Goal: Task Accomplishment & Management: Use online tool/utility

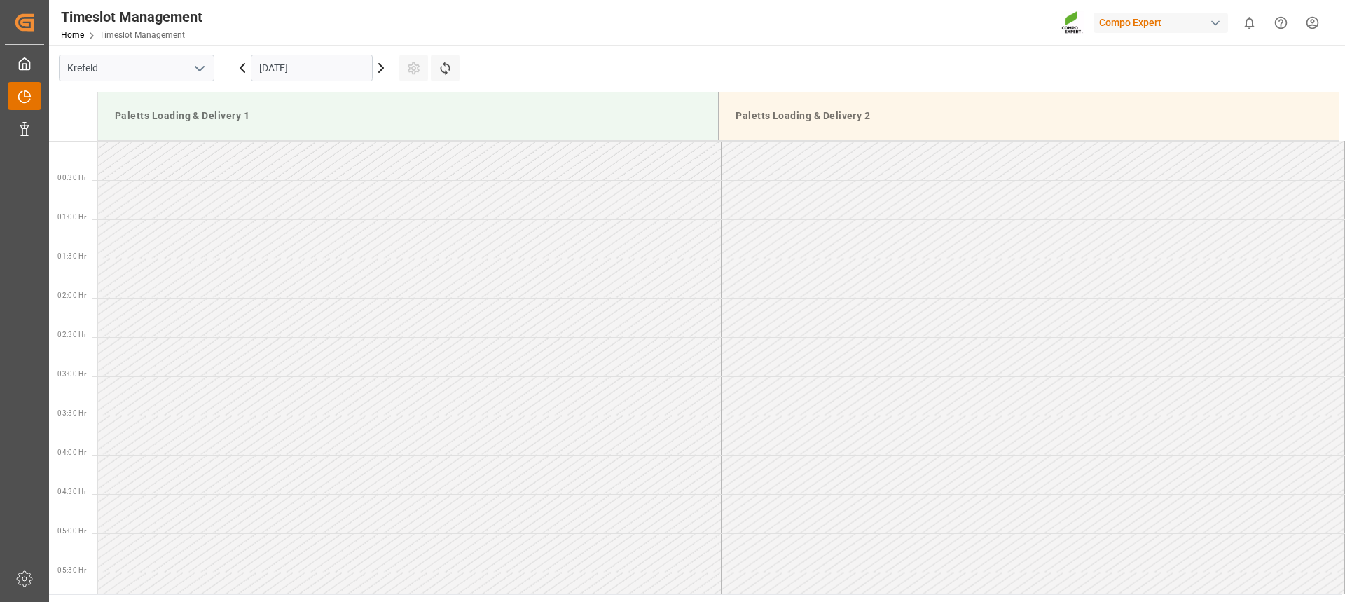
scroll to position [890, 0]
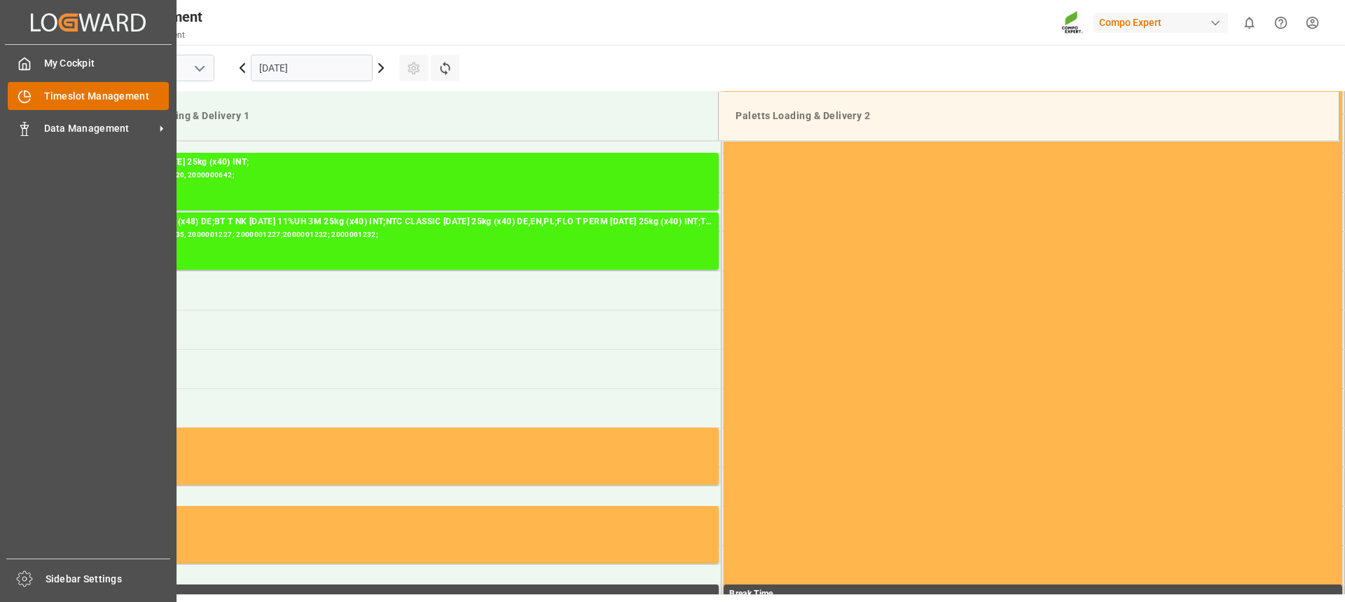
click at [34, 92] on div "Timeslot Management Timeslot Management" at bounding box center [88, 95] width 161 height 27
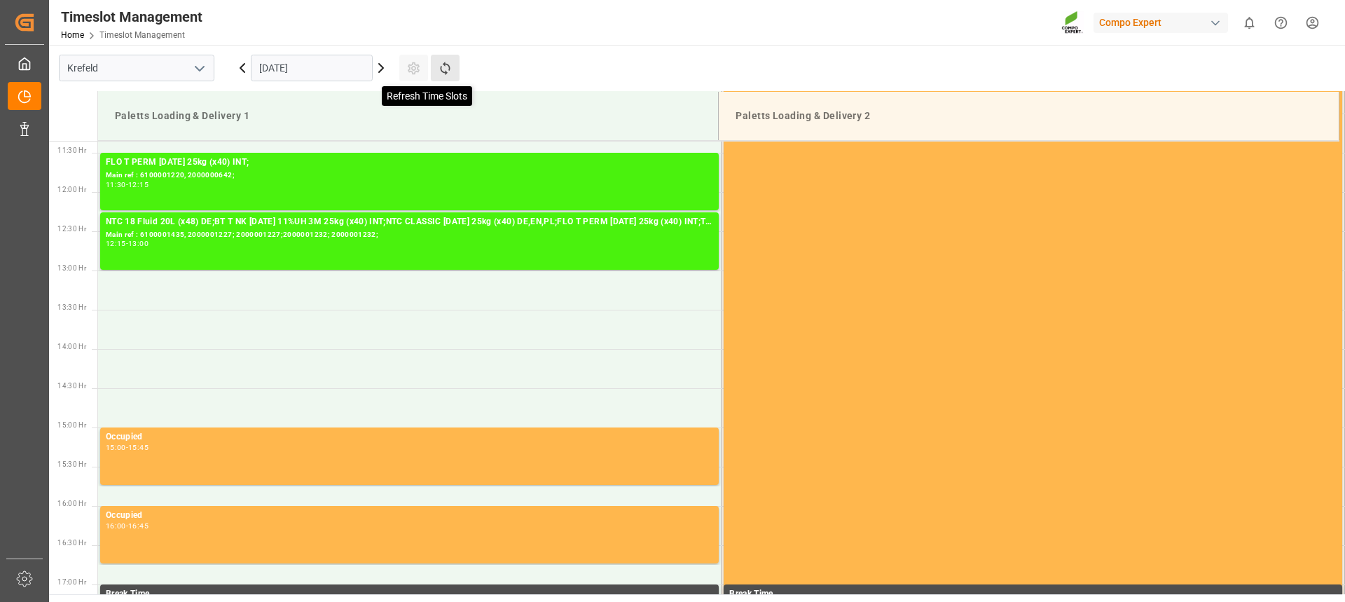
click at [448, 69] on icon at bounding box center [445, 68] width 10 height 13
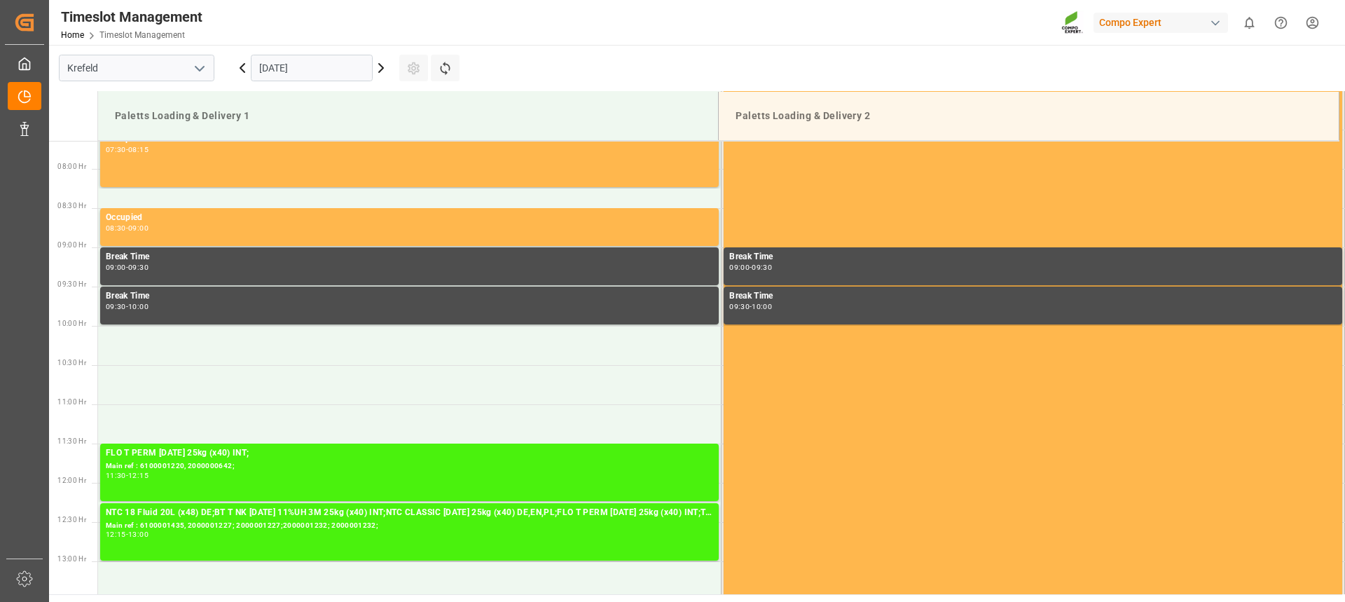
scroll to position [618, 0]
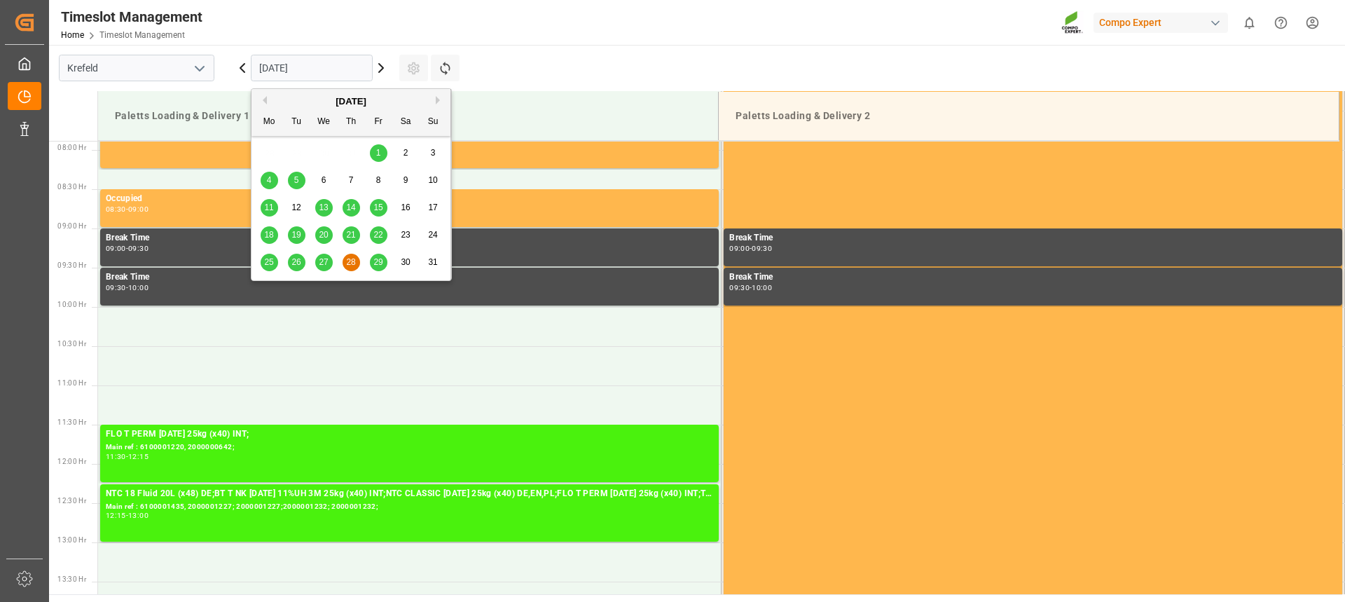
click at [306, 69] on input "[DATE]" at bounding box center [312, 68] width 122 height 27
click at [435, 99] on div "[DATE]" at bounding box center [350, 102] width 199 height 14
click at [438, 99] on button "Next Month" at bounding box center [440, 100] width 8 height 8
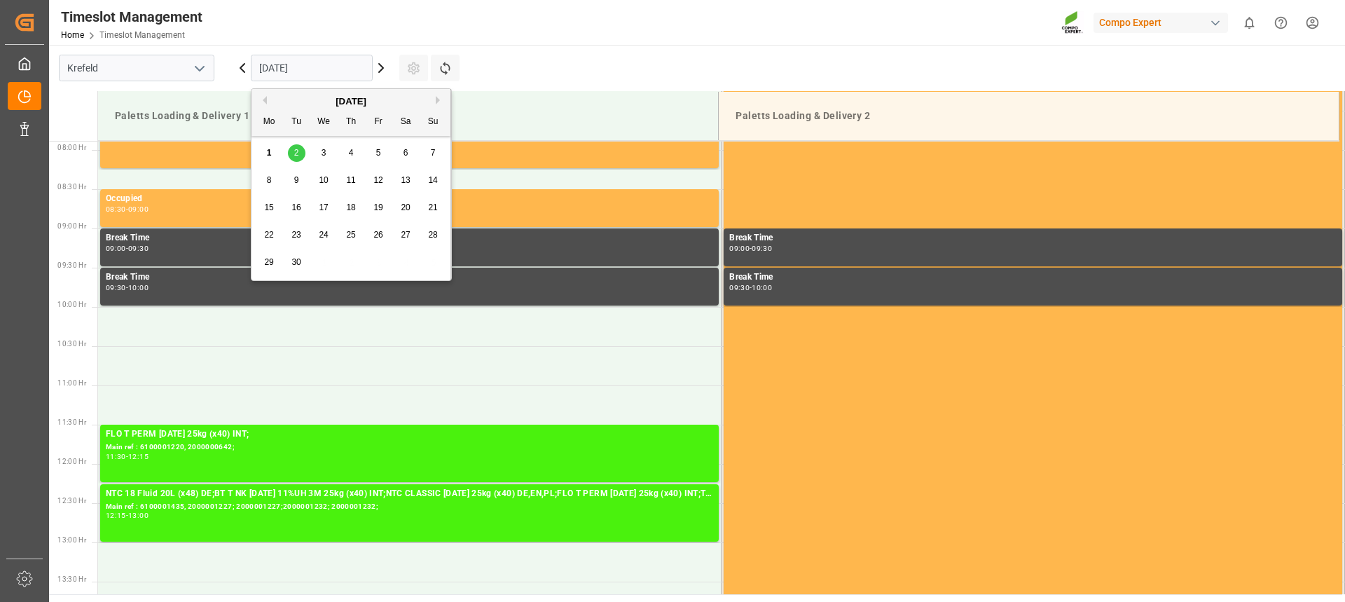
click at [270, 153] on span "1" at bounding box center [269, 153] width 5 height 10
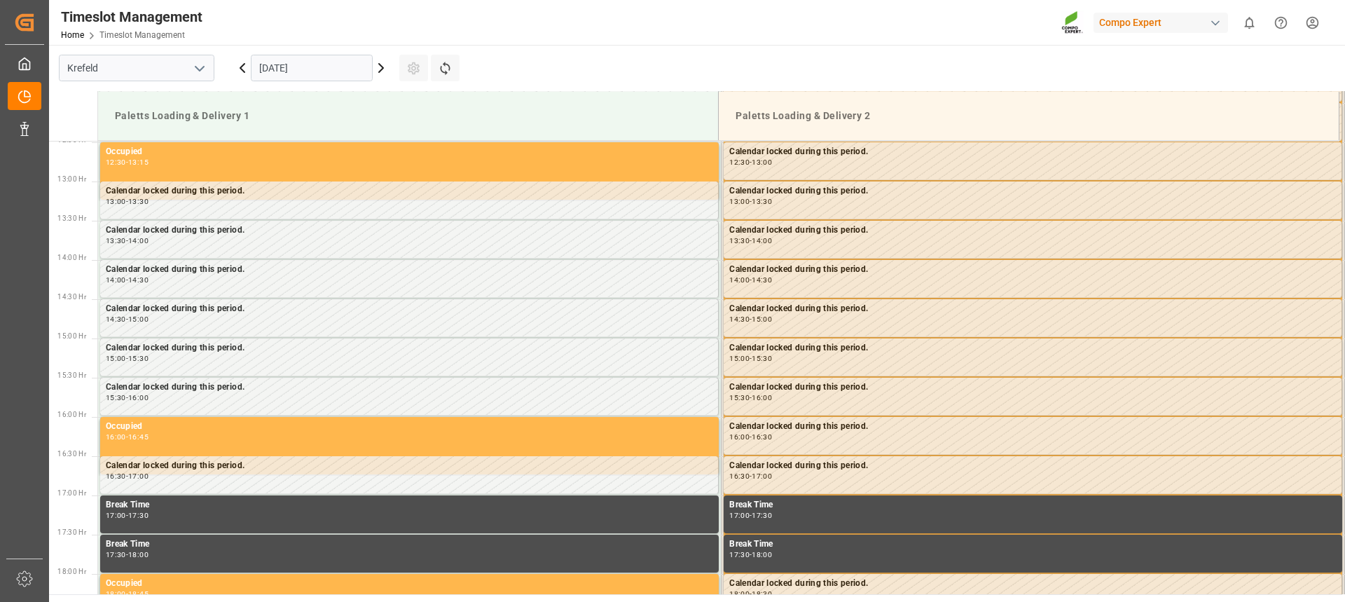
scroll to position [969, 0]
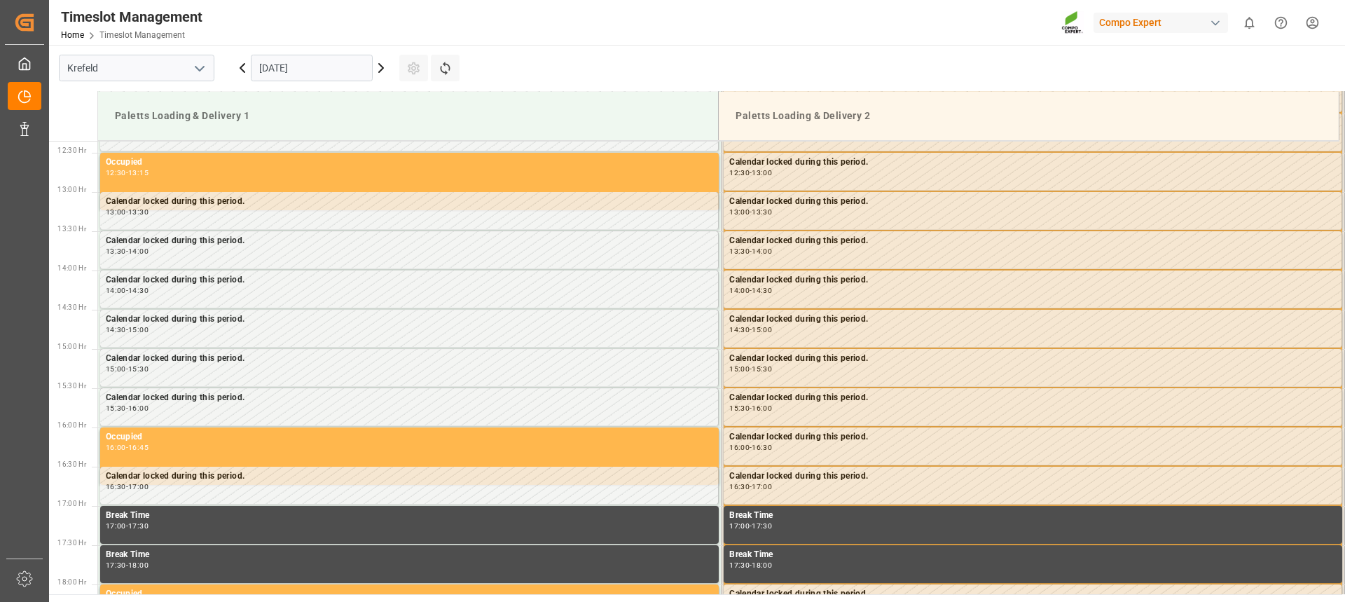
click at [382, 76] on icon at bounding box center [381, 68] width 17 height 17
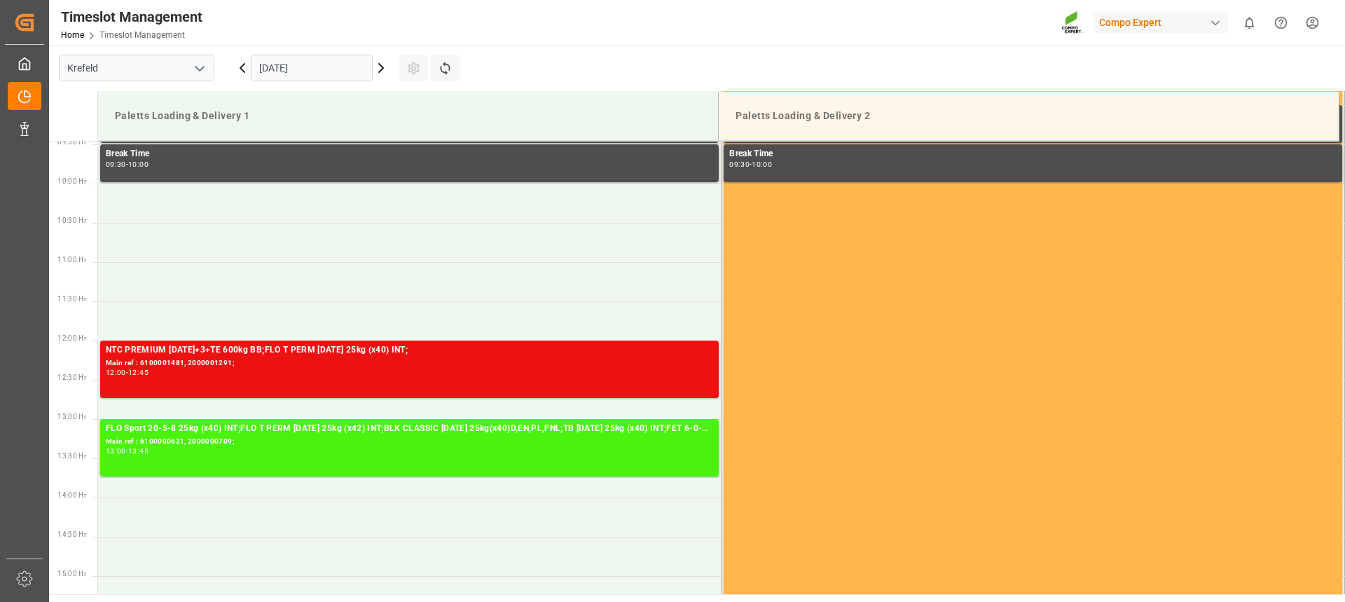
scroll to position [758, 0]
